Goal: Register for event/course

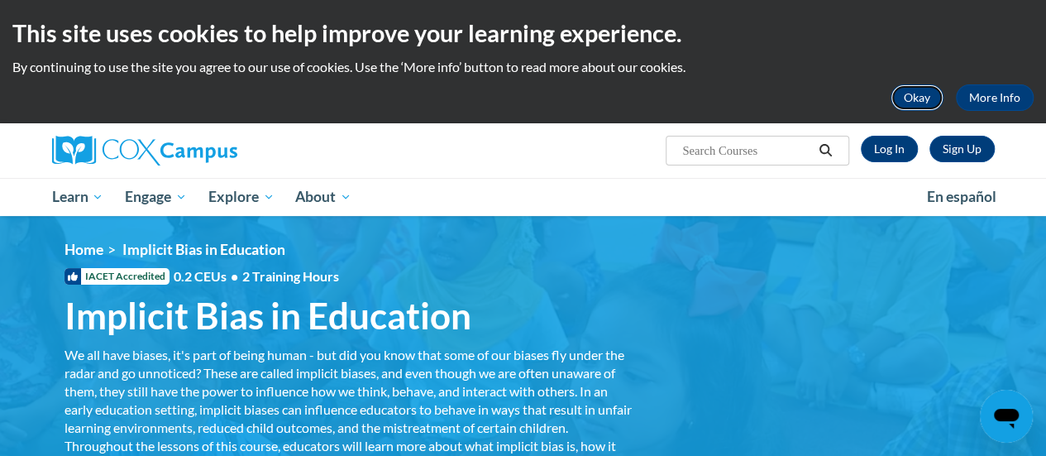
click at [927, 86] on button "Okay" at bounding box center [917, 97] width 53 height 26
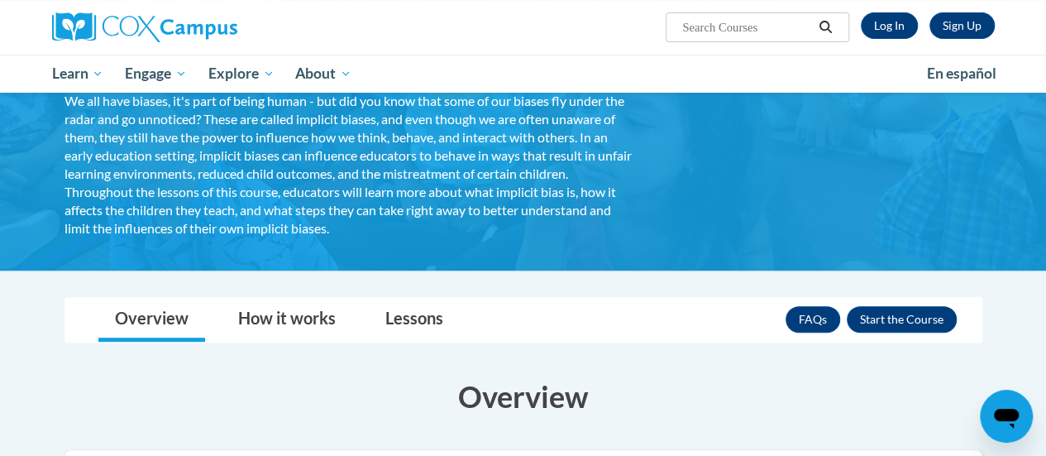
scroll to position [204, 0]
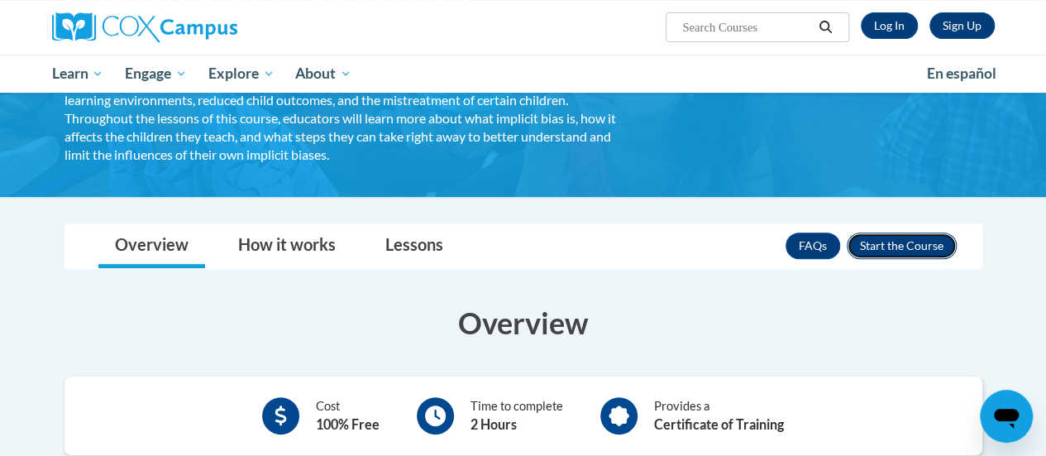
click at [905, 256] on button "Enroll" at bounding box center [902, 245] width 110 height 26
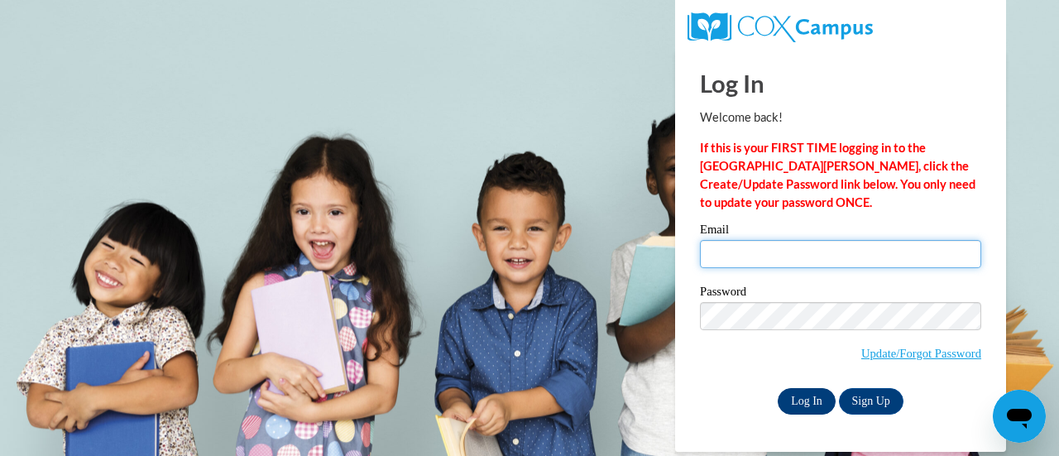
type input "errica86@gmail.com"
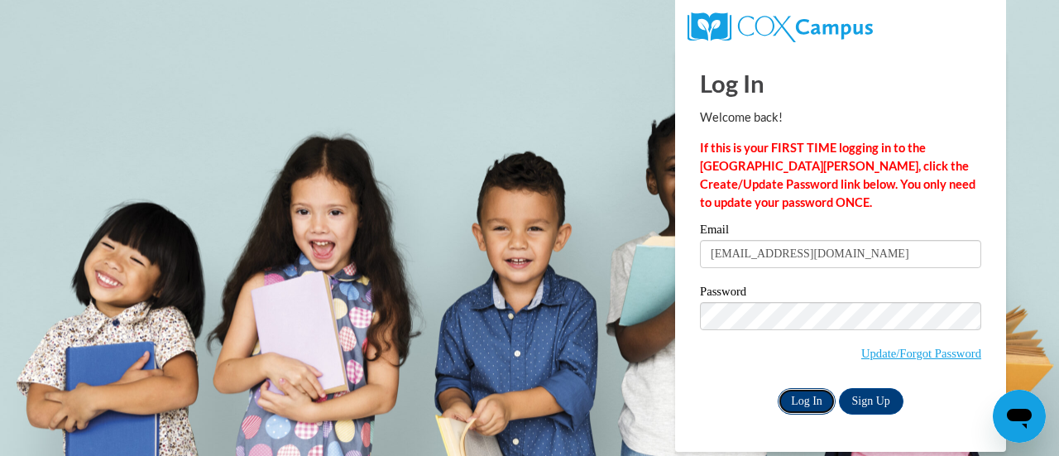
click at [805, 404] on input "Log In" at bounding box center [806, 401] width 58 height 26
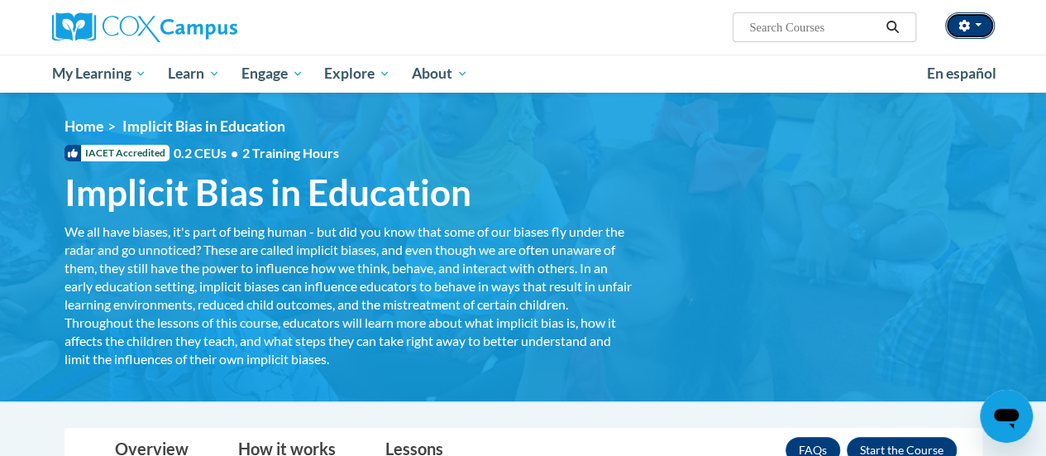
click at [982, 27] on button "button" at bounding box center [970, 25] width 50 height 26
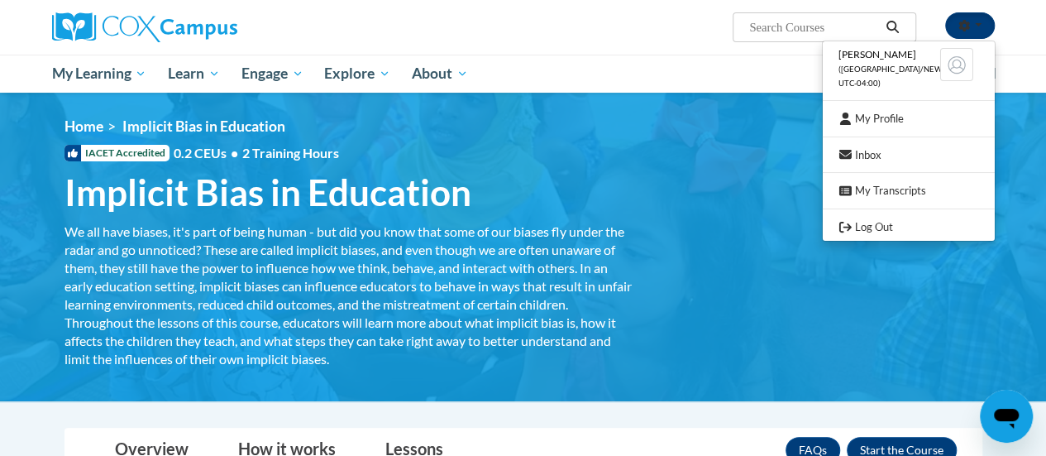
click at [982, 27] on button "button" at bounding box center [970, 25] width 50 height 26
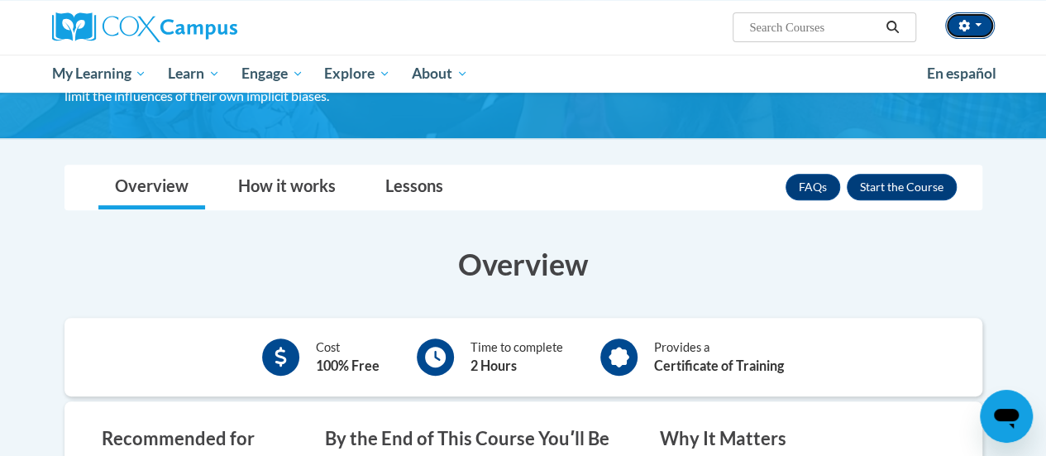
scroll to position [241, 0]
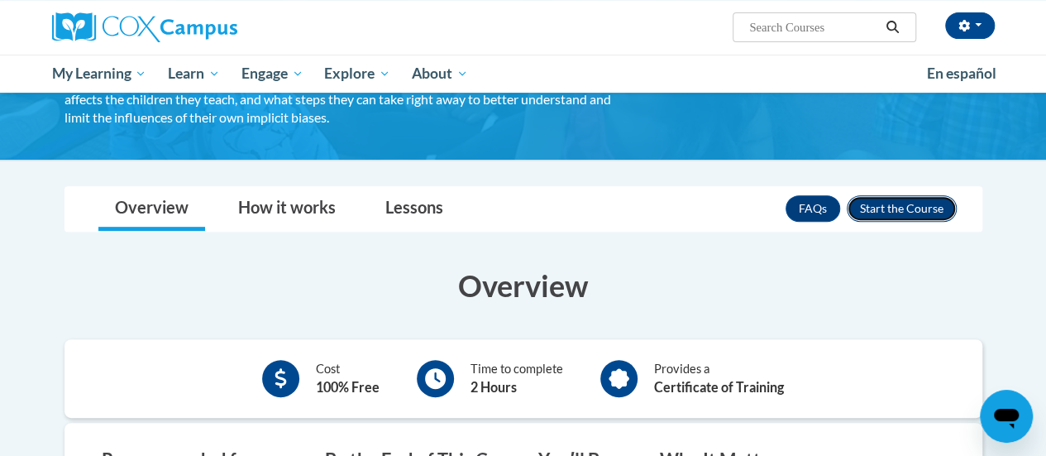
click at [907, 207] on button "Enroll" at bounding box center [902, 208] width 110 height 26
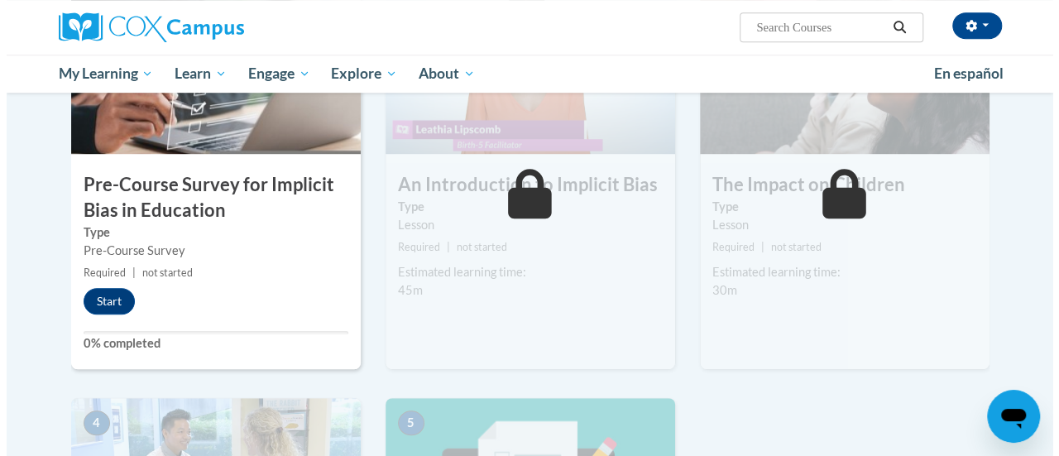
scroll to position [483, 0]
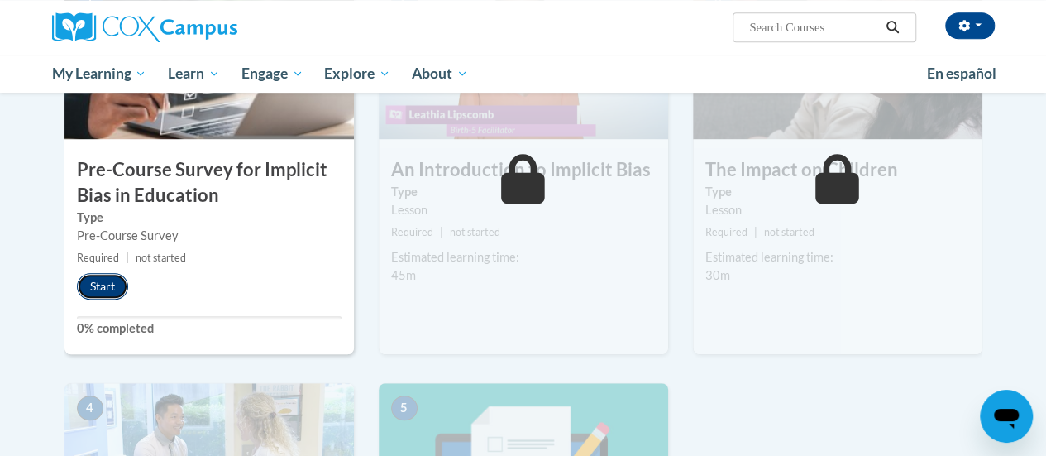
click at [106, 290] on button "Start" at bounding box center [102, 286] width 51 height 26
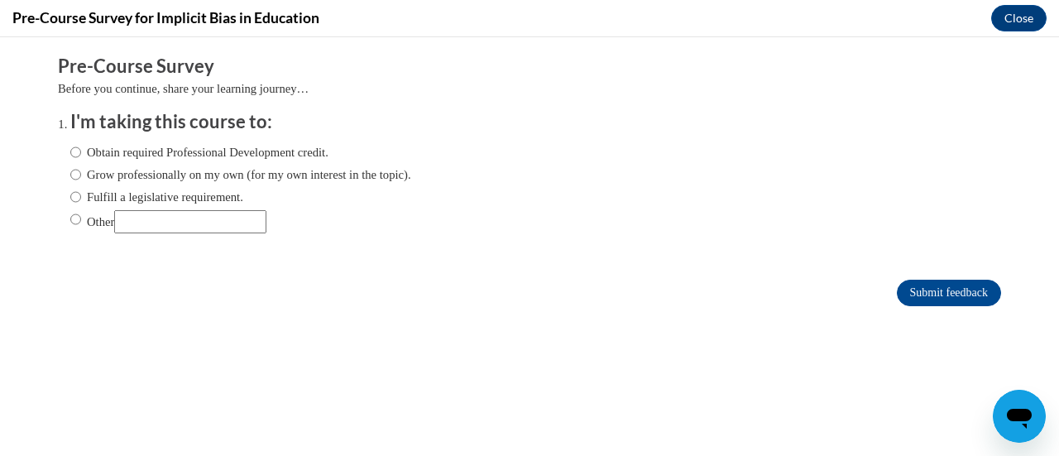
scroll to position [0, 0]
click at [70, 150] on label "Obtain required Professional Development credit." at bounding box center [199, 152] width 258 height 18
click at [70, 150] on input "Obtain required Professional Development credit." at bounding box center [75, 152] width 11 height 18
radio input "true"
click at [935, 284] on input "Submit feedback" at bounding box center [948, 293] width 104 height 26
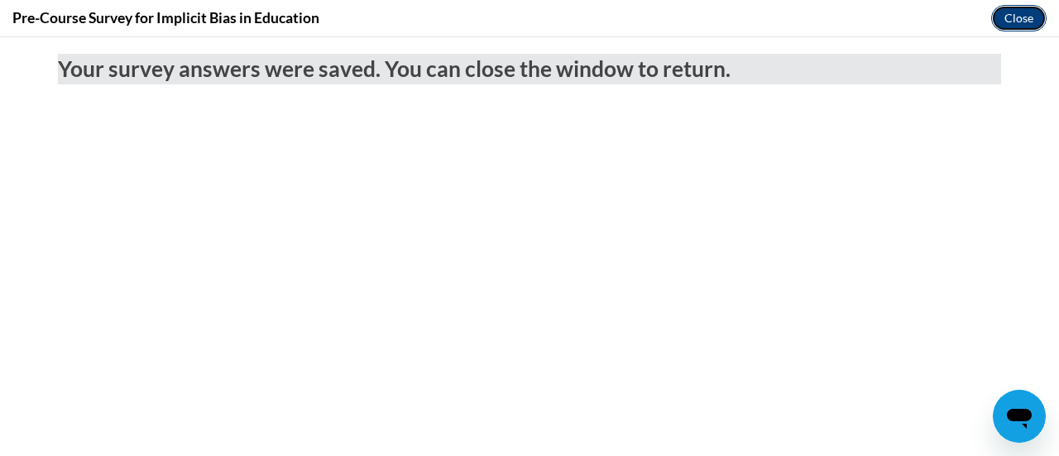
click at [1017, 22] on button "Close" at bounding box center [1018, 18] width 55 height 26
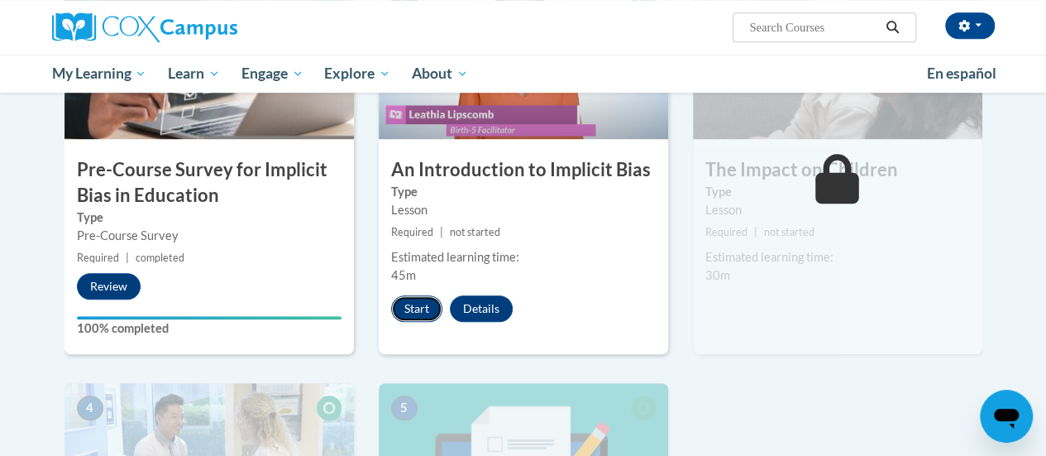
click at [404, 313] on button "Start" at bounding box center [416, 308] width 51 height 26
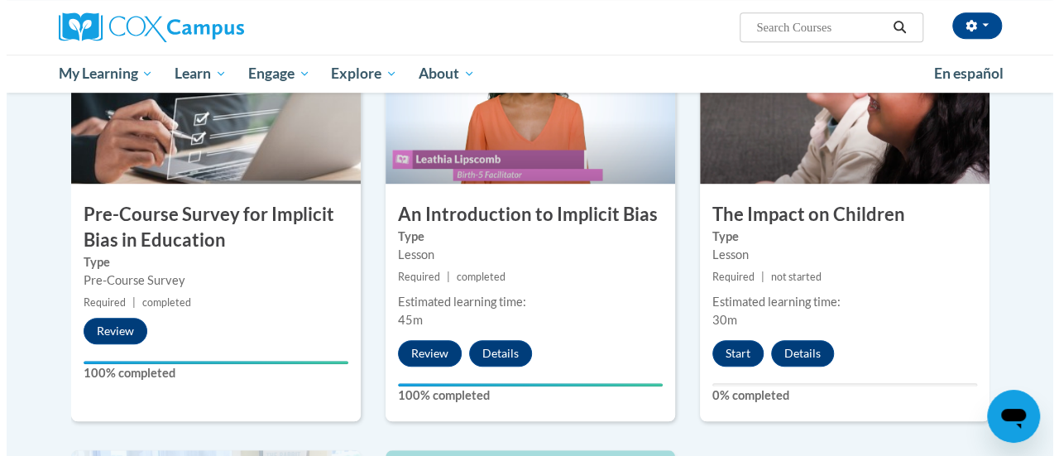
scroll to position [442, 0]
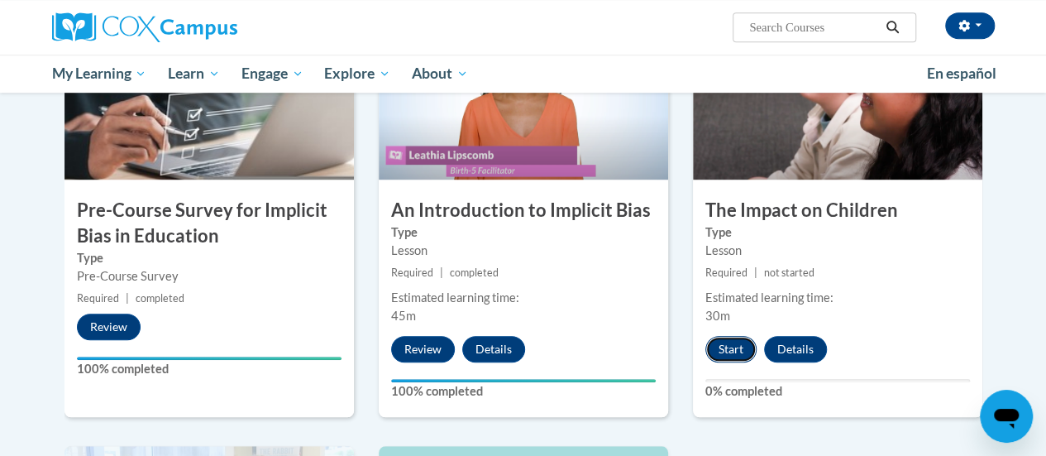
click at [723, 349] on button "Start" at bounding box center [730, 349] width 51 height 26
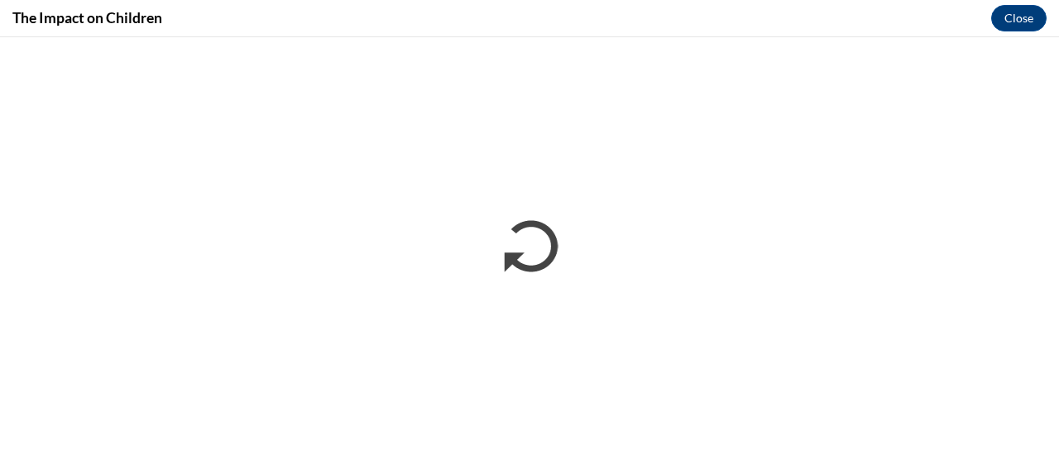
scroll to position [0, 0]
click at [960, 11] on div "The Impact on Children Close" at bounding box center [529, 18] width 1059 height 37
